Goal: Information Seeking & Learning: Learn about a topic

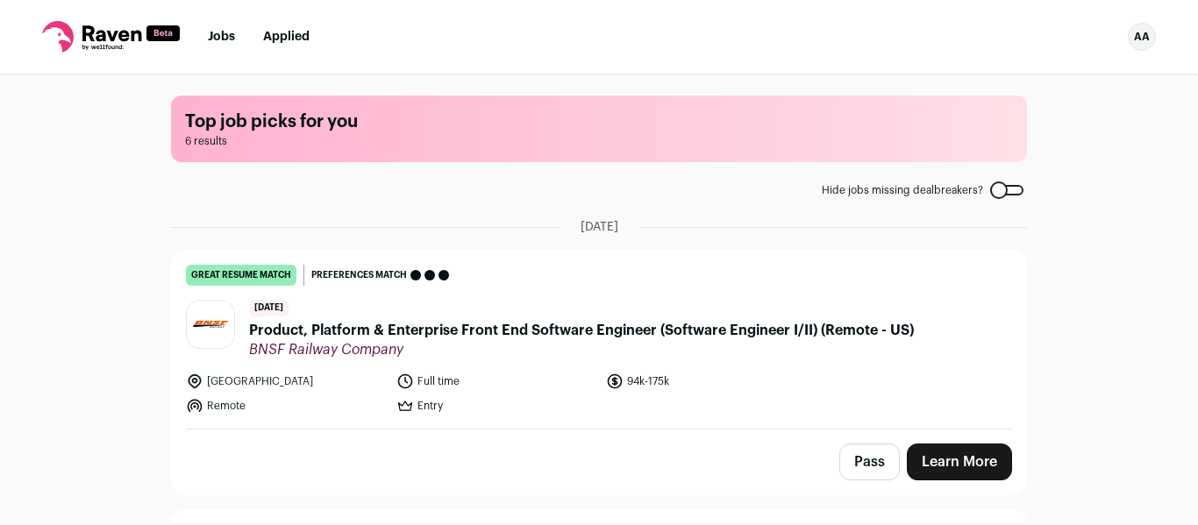
scroll to position [575, 0]
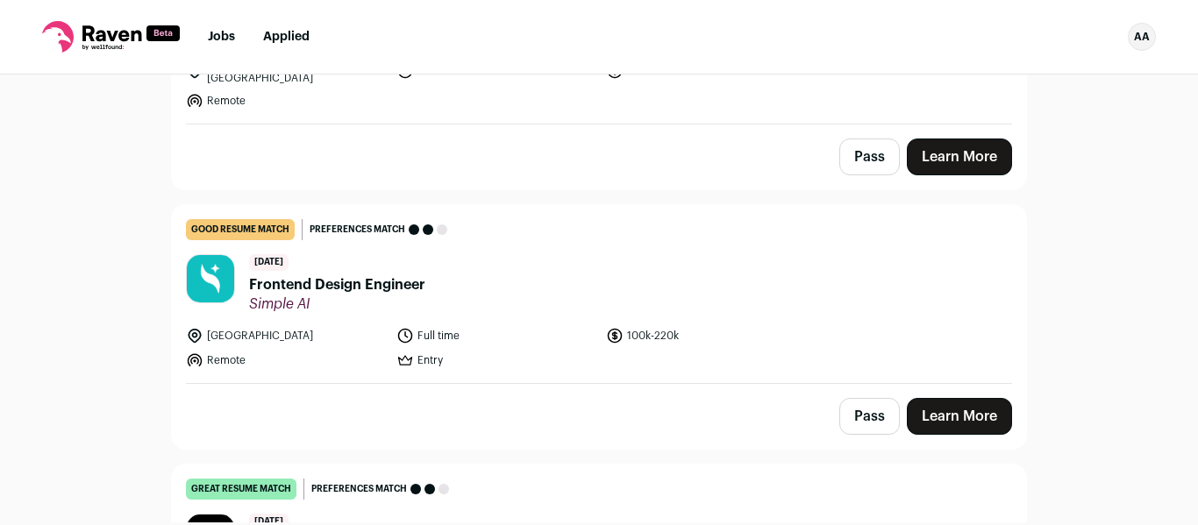
click at [396, 275] on span "Frontend Design Engineer" at bounding box center [337, 285] width 176 height 21
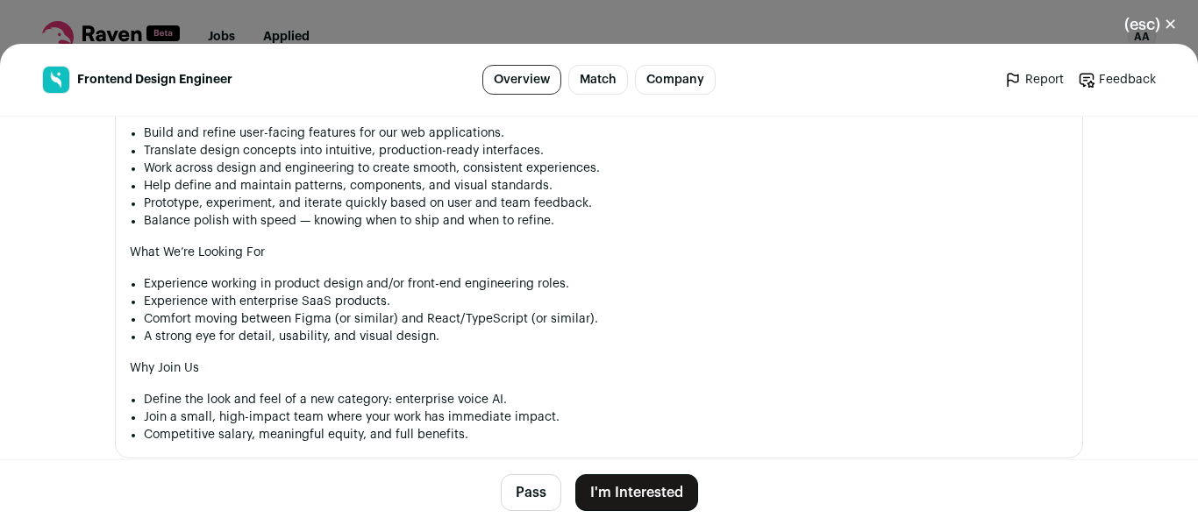
scroll to position [1082, 0]
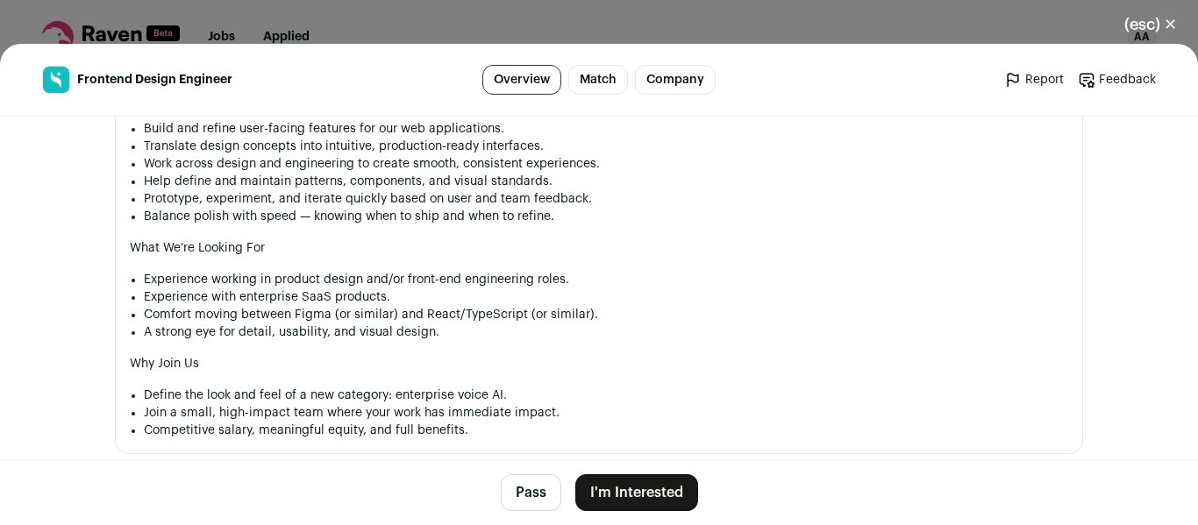
click at [1174, 32] on button "(esc) ✕" at bounding box center [1150, 24] width 95 height 39
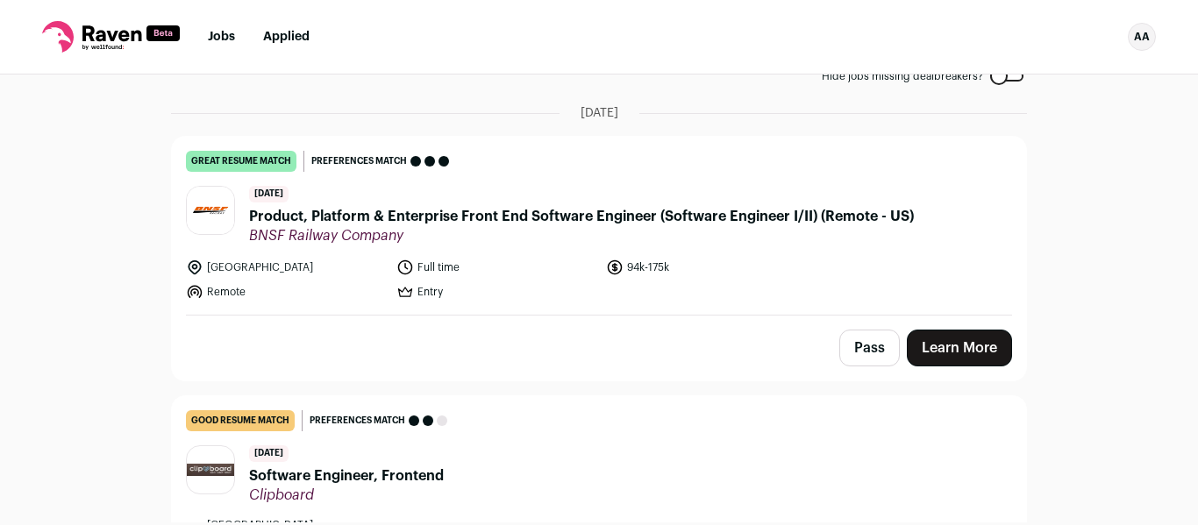
scroll to position [122, 0]
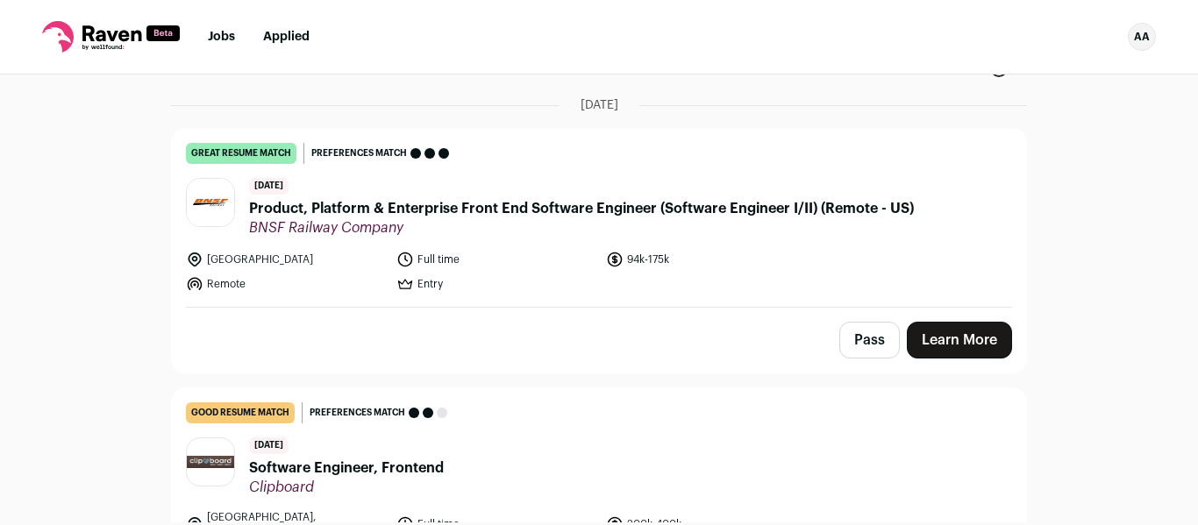
click at [819, 210] on span "Product, Platform & Enterprise Front End Software Engineer (Software Engineer I…" at bounding box center [581, 208] width 665 height 21
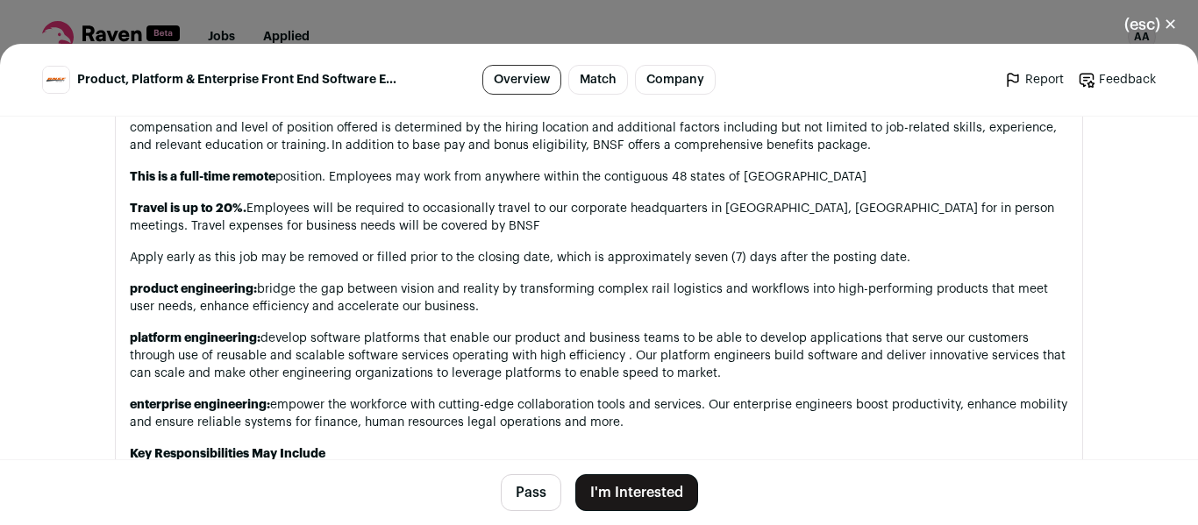
scroll to position [1418, 0]
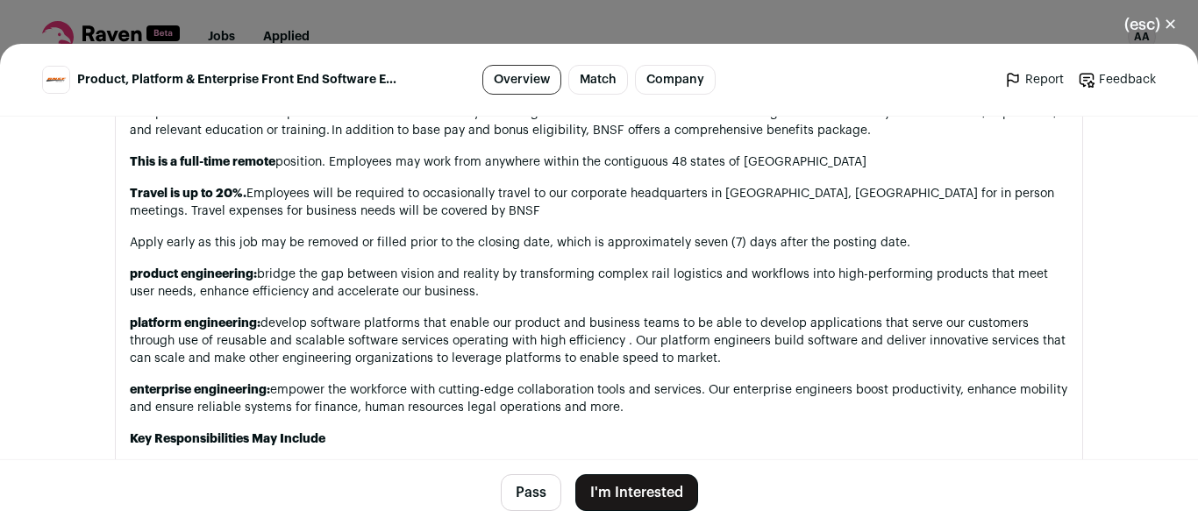
click at [1160, 30] on button "(esc) ✕" at bounding box center [1150, 24] width 95 height 39
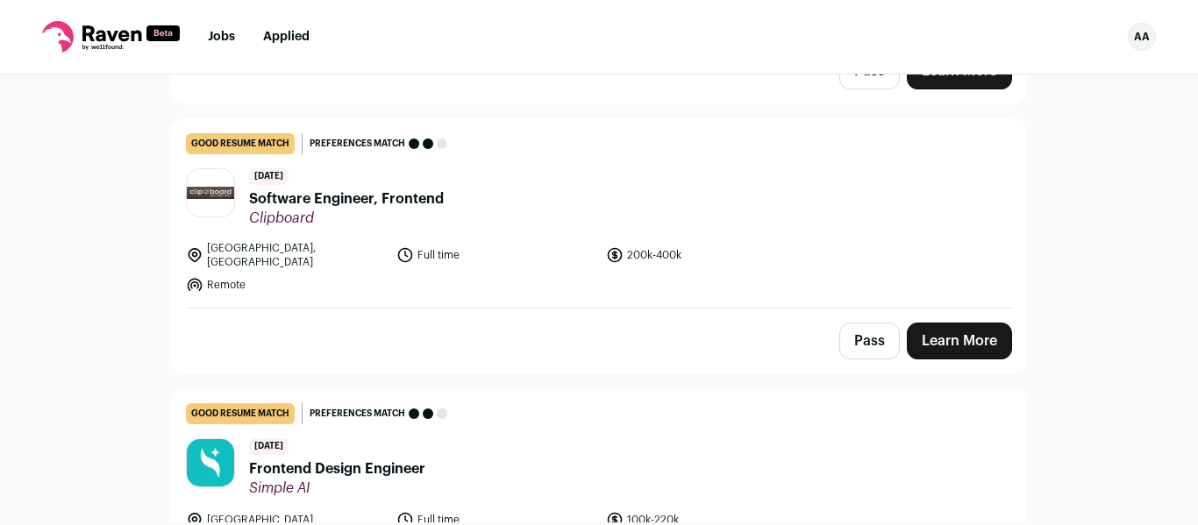
scroll to position [398, 0]
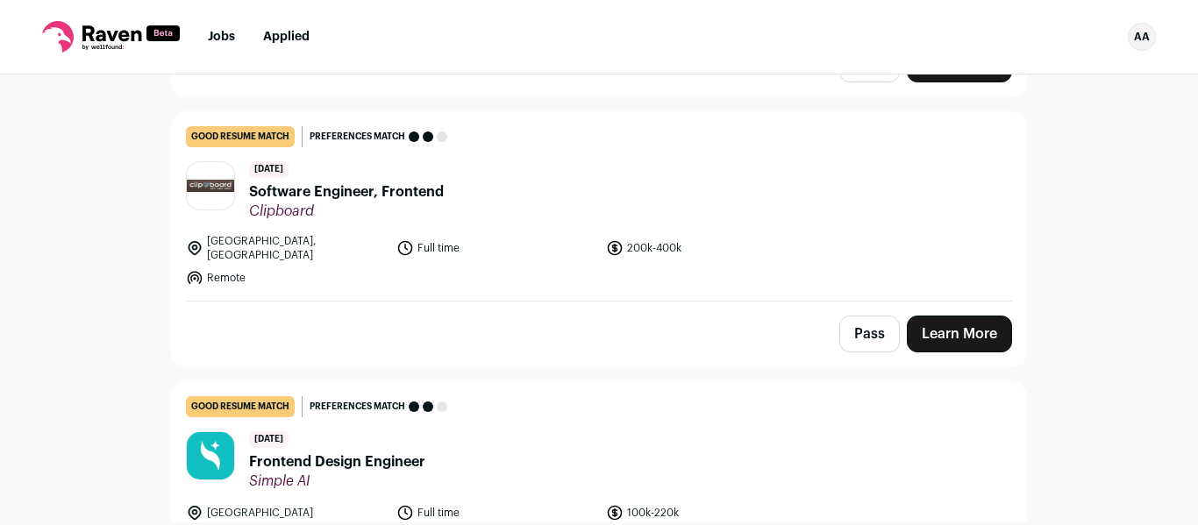
click at [366, 206] on span "Clipboard" at bounding box center [346, 212] width 195 height 18
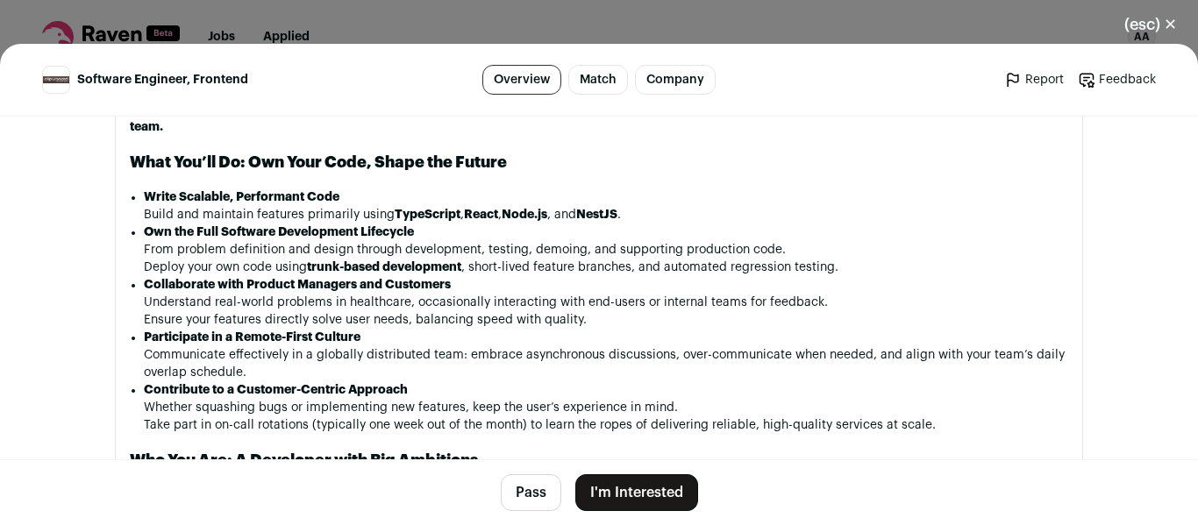
scroll to position [1242, 0]
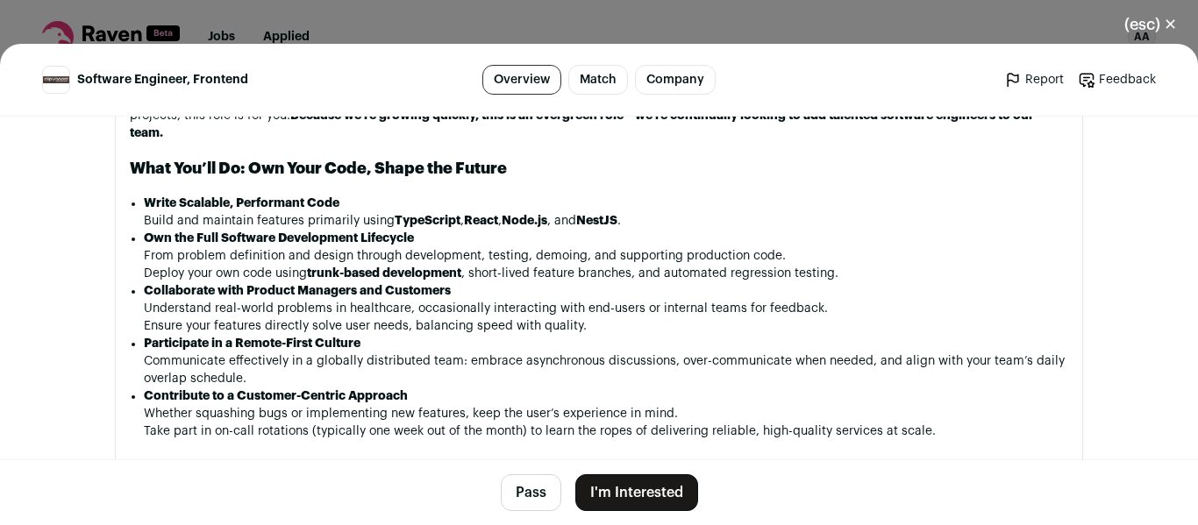
click at [1151, 16] on button "(esc) ✕" at bounding box center [1150, 24] width 95 height 39
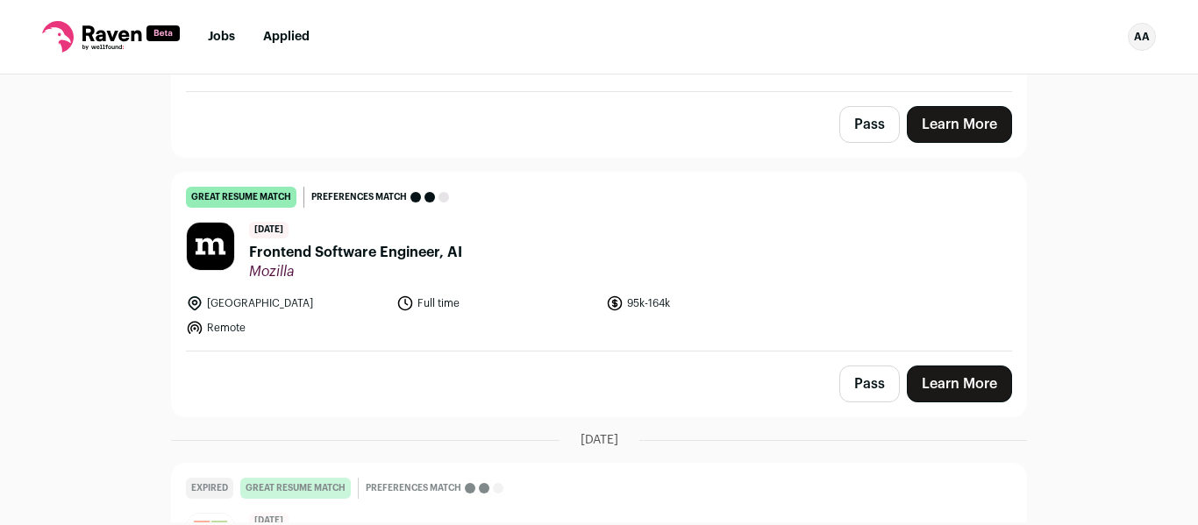
scroll to position [893, 0]
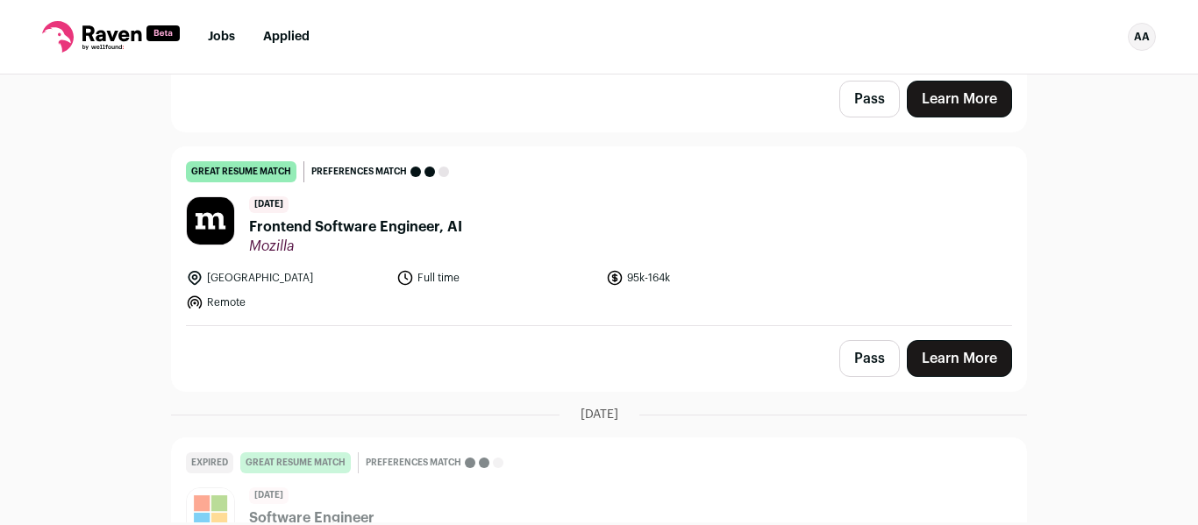
click at [542, 235] on header "[DATE] Frontend Software Engineer, AI Mozilla" at bounding box center [599, 225] width 826 height 59
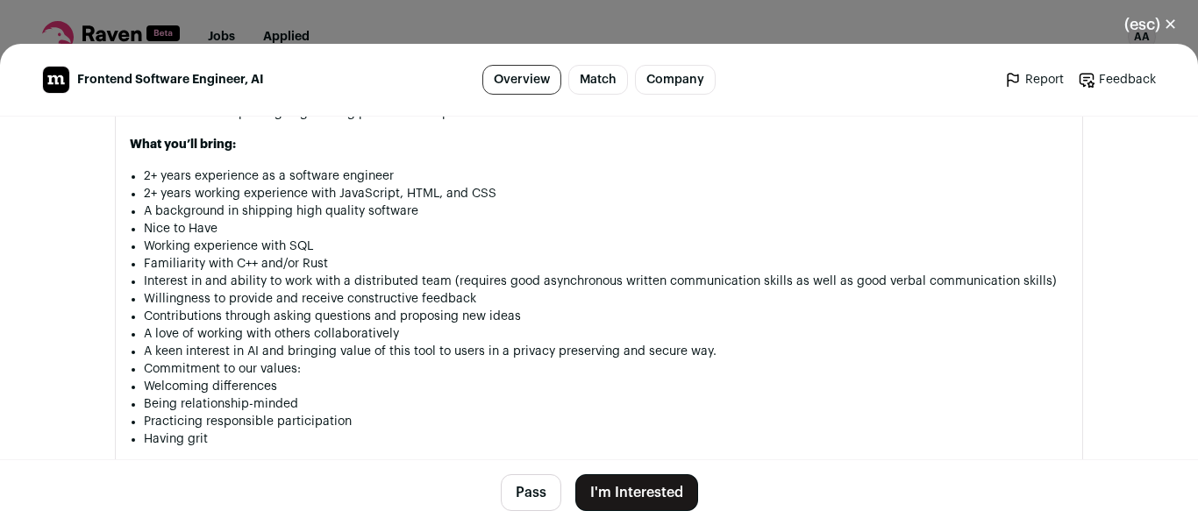
scroll to position [1456, 0]
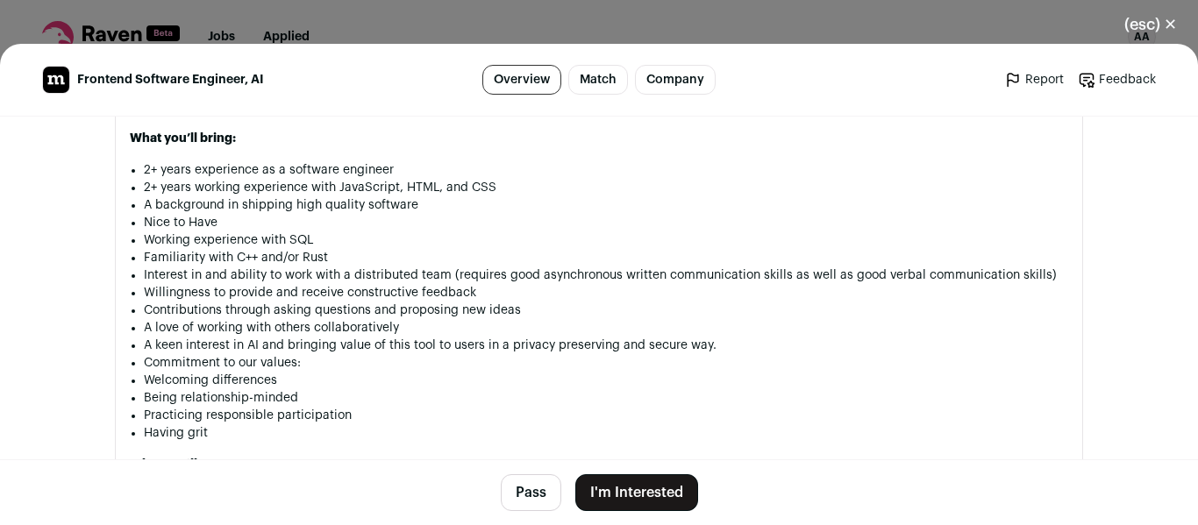
click at [1153, 35] on button "(esc) ✕" at bounding box center [1150, 24] width 95 height 39
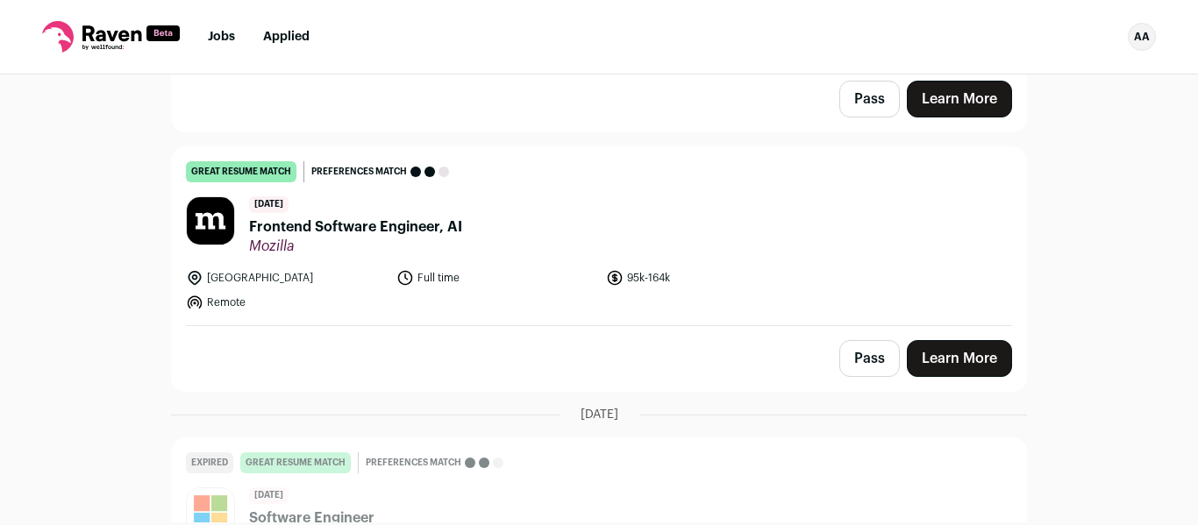
click at [337, 196] on div "[DATE] Frontend Software Engineer, AI Mozilla" at bounding box center [355, 225] width 213 height 59
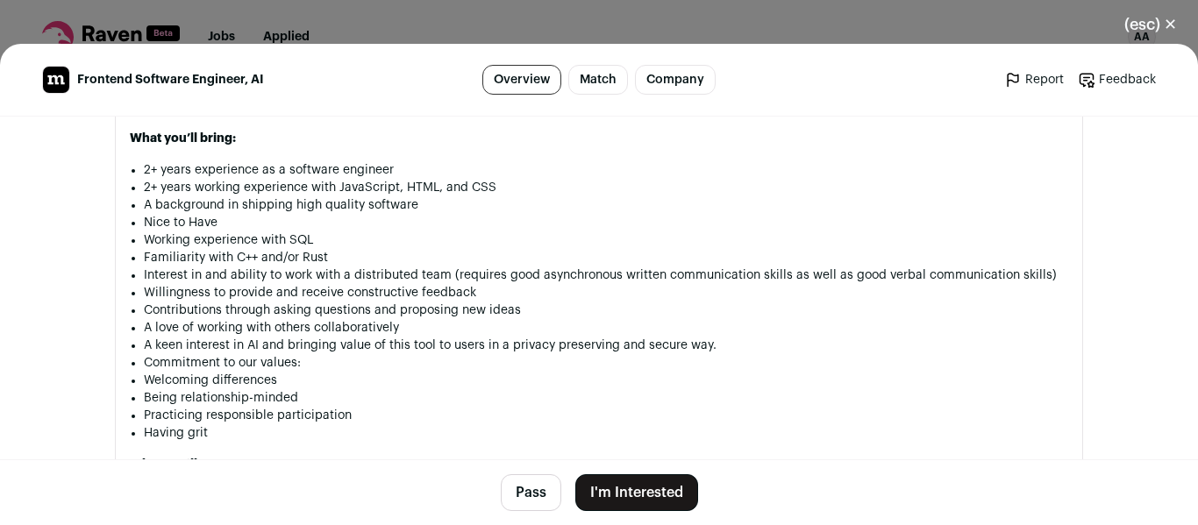
scroll to position [1450, 0]
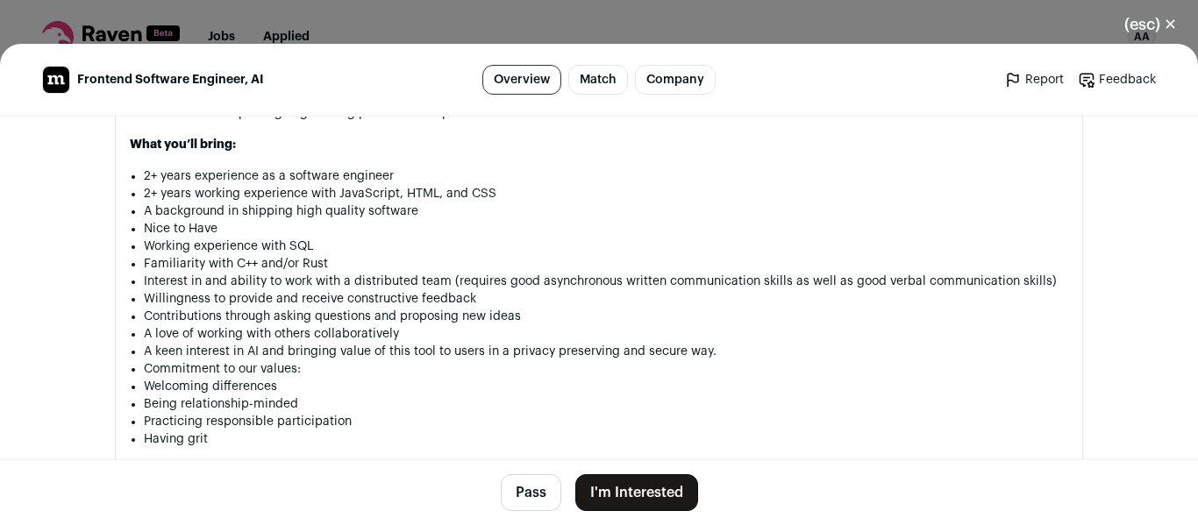
click at [1160, 25] on button "(esc) ✕" at bounding box center [1150, 24] width 95 height 39
